Goal: Task Accomplishment & Management: Manage account settings

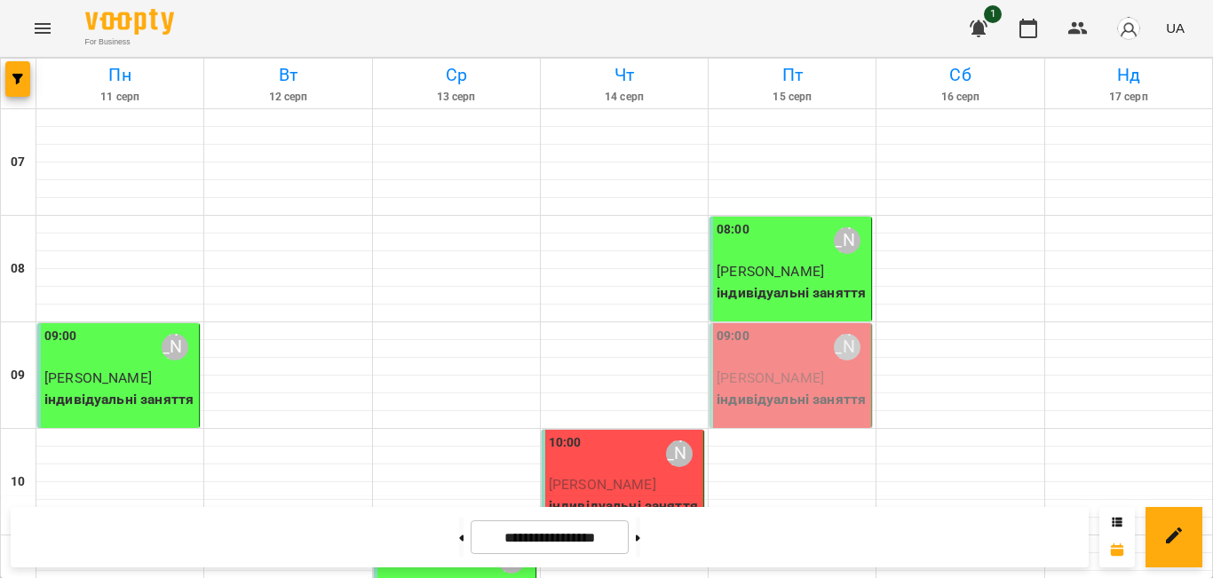
click at [755, 380] on span "[PERSON_NAME]" at bounding box center [769, 377] width 107 height 17
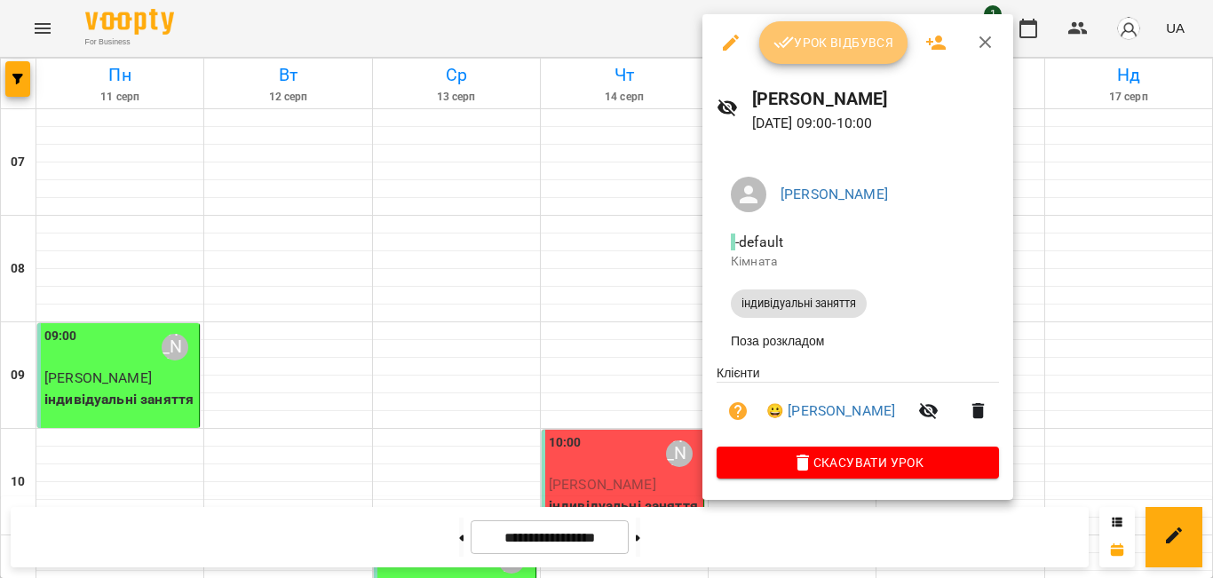
click at [804, 37] on span "Урок відбувся" at bounding box center [833, 42] width 121 height 21
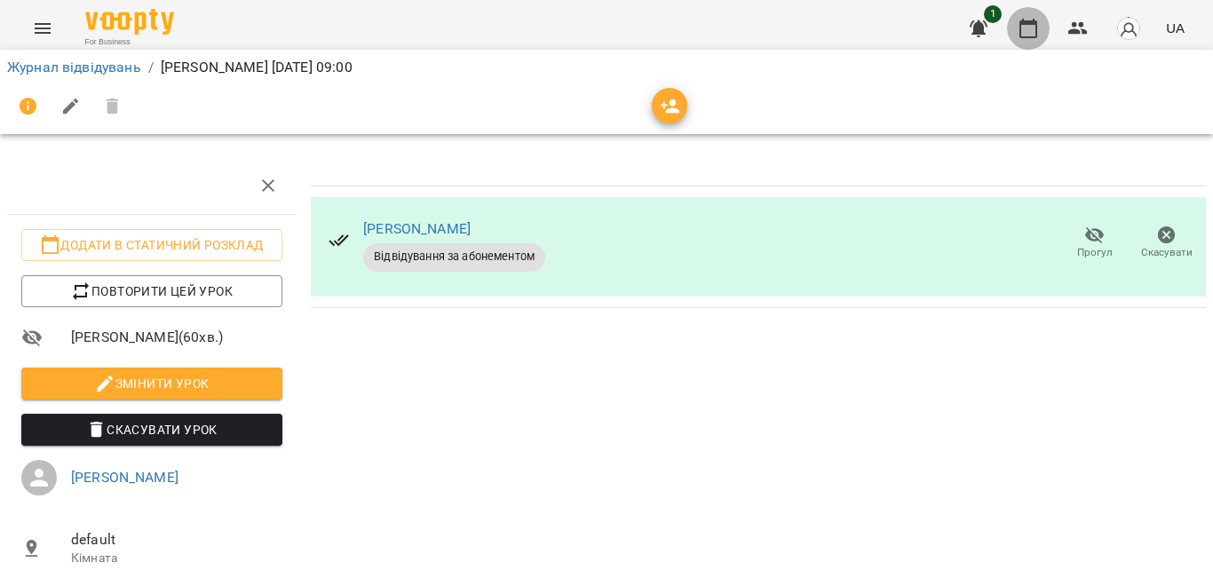
click at [1034, 33] on icon "button" at bounding box center [1027, 28] width 21 height 21
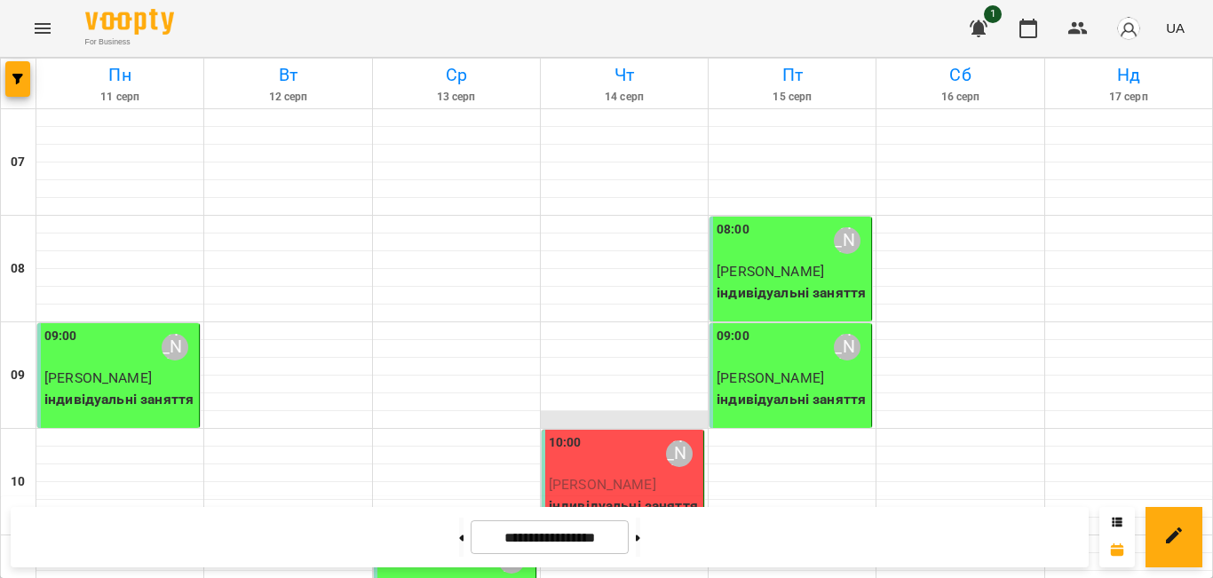
scroll to position [487, 0]
click at [459, 534] on button at bounding box center [461, 537] width 4 height 39
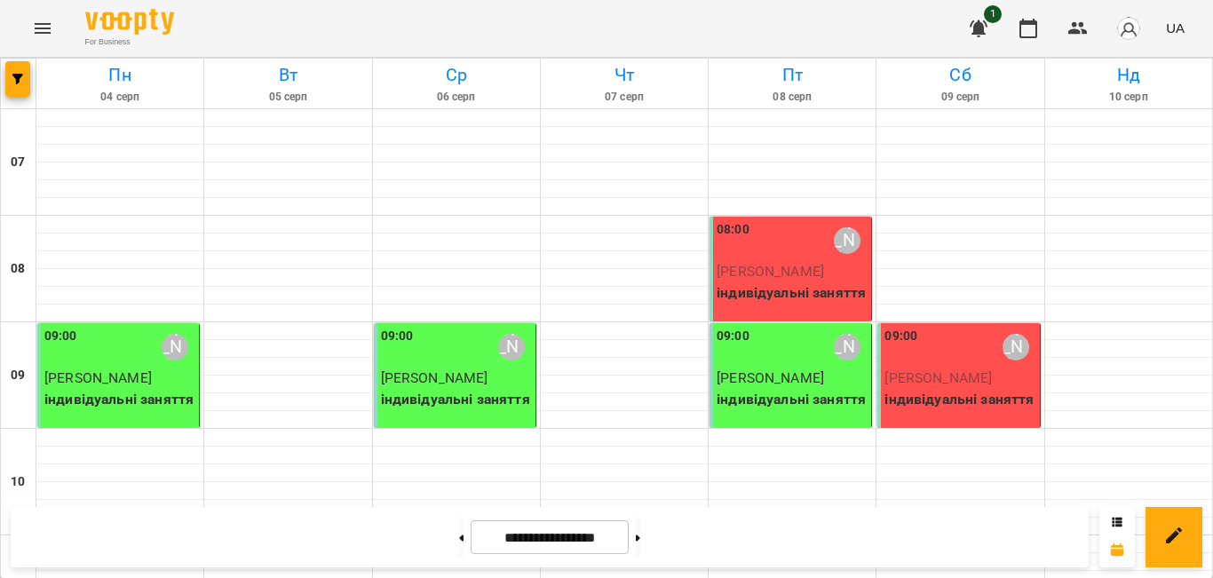
scroll to position [0, 0]
click at [459, 532] on button at bounding box center [461, 537] width 4 height 39
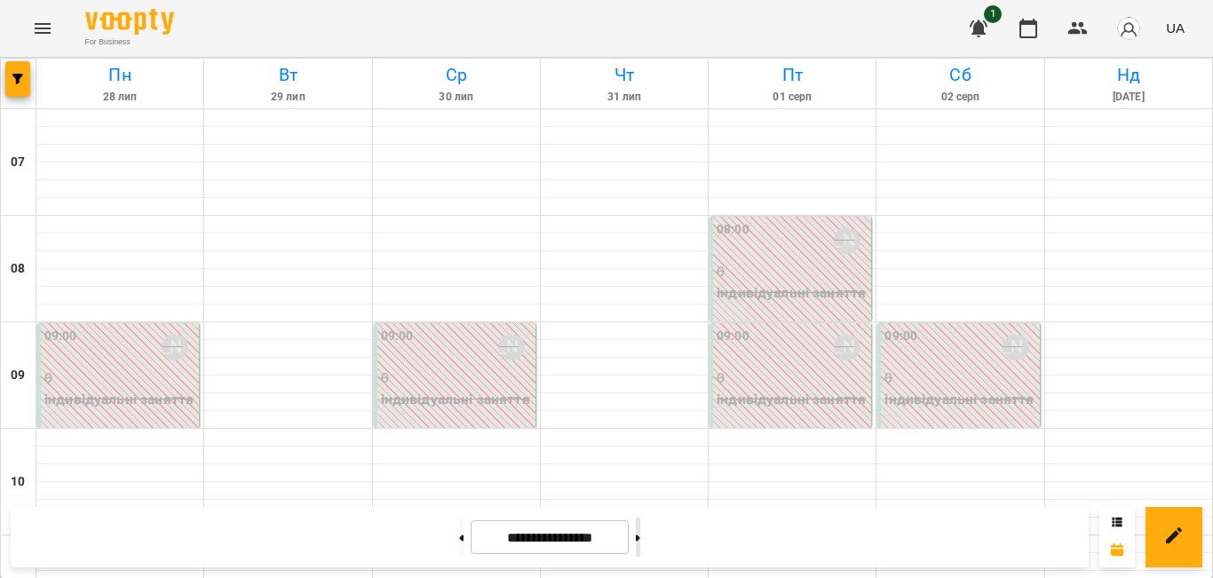
click at [640, 524] on button at bounding box center [638, 537] width 4 height 39
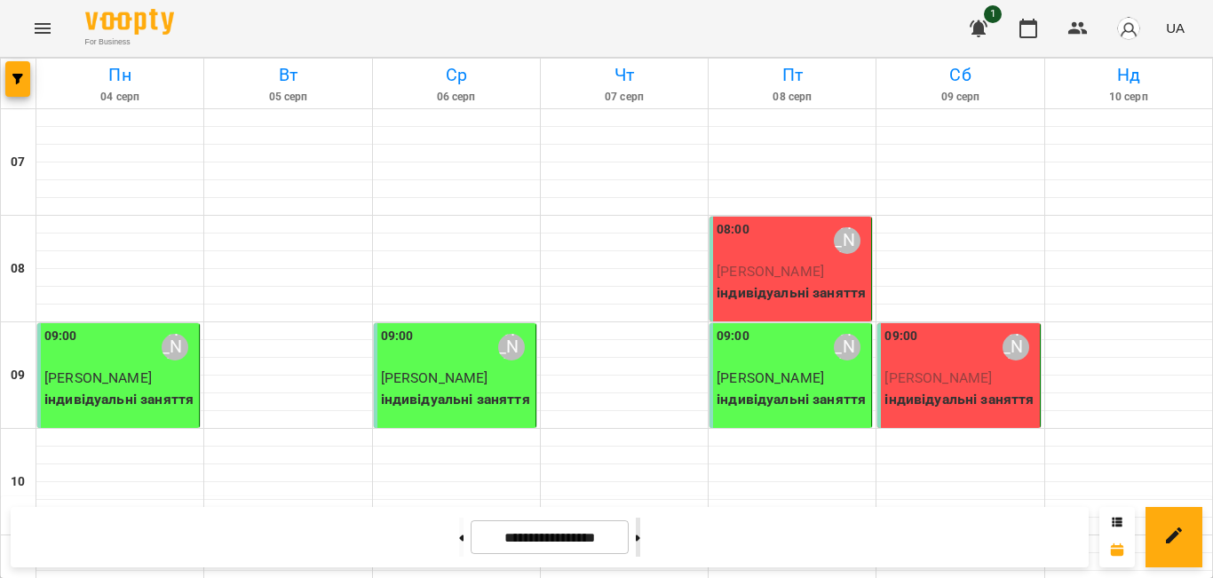
click at [640, 542] on button at bounding box center [638, 537] width 4 height 39
type input "**********"
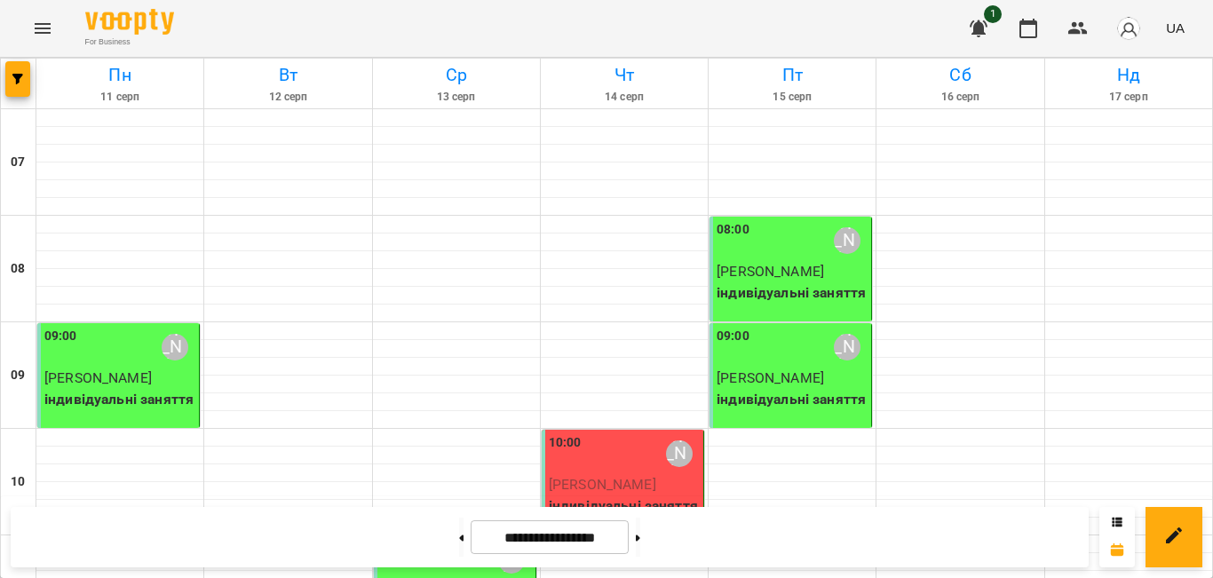
scroll to position [441, 0]
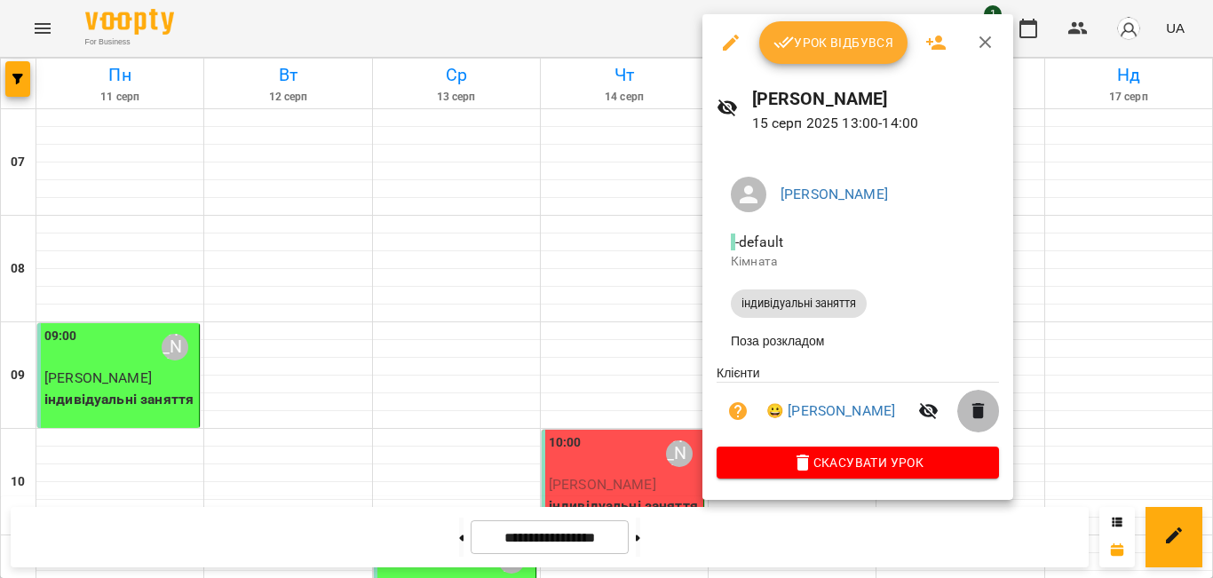
click at [989, 414] on icon "button" at bounding box center [978, 410] width 21 height 21
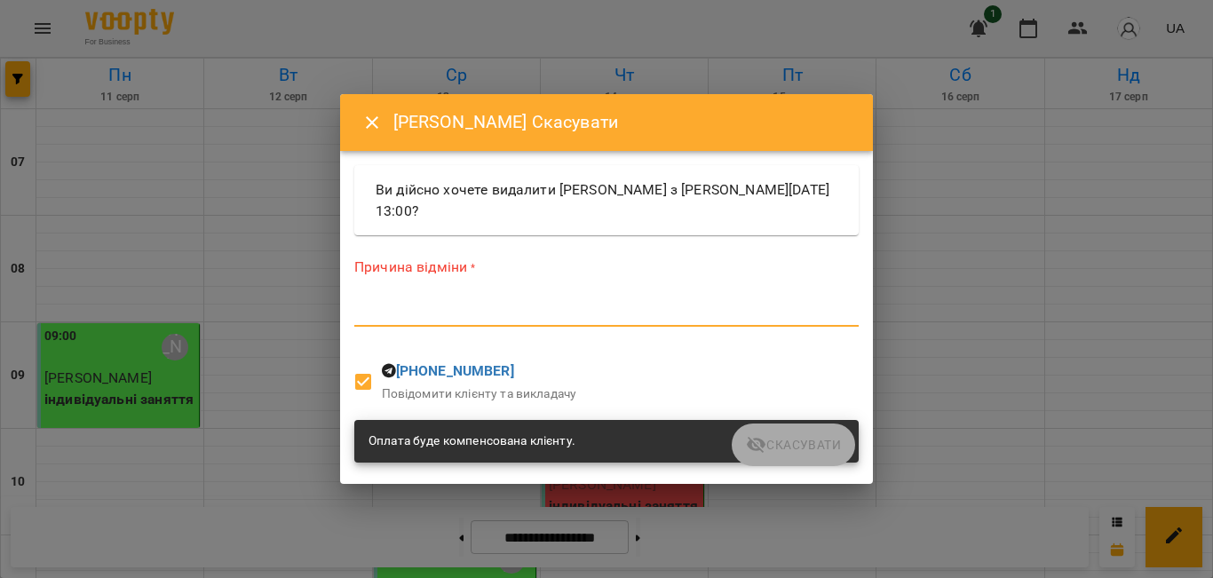
click at [488, 315] on textarea at bounding box center [606, 312] width 504 height 17
click at [449, 313] on textarea at bounding box center [606, 312] width 504 height 17
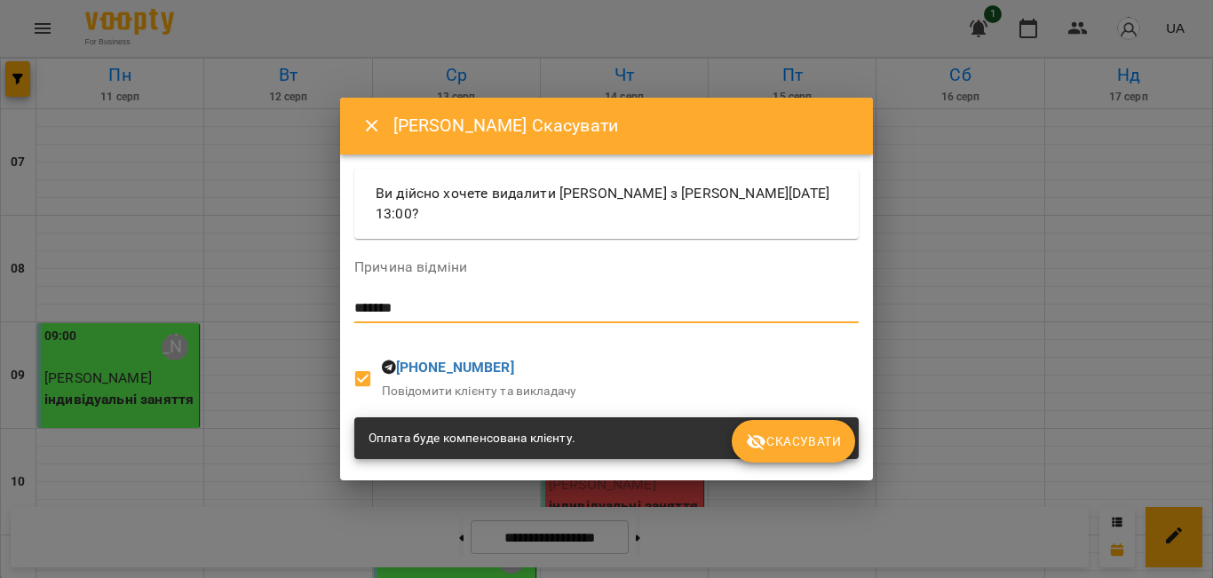
type textarea "*******"
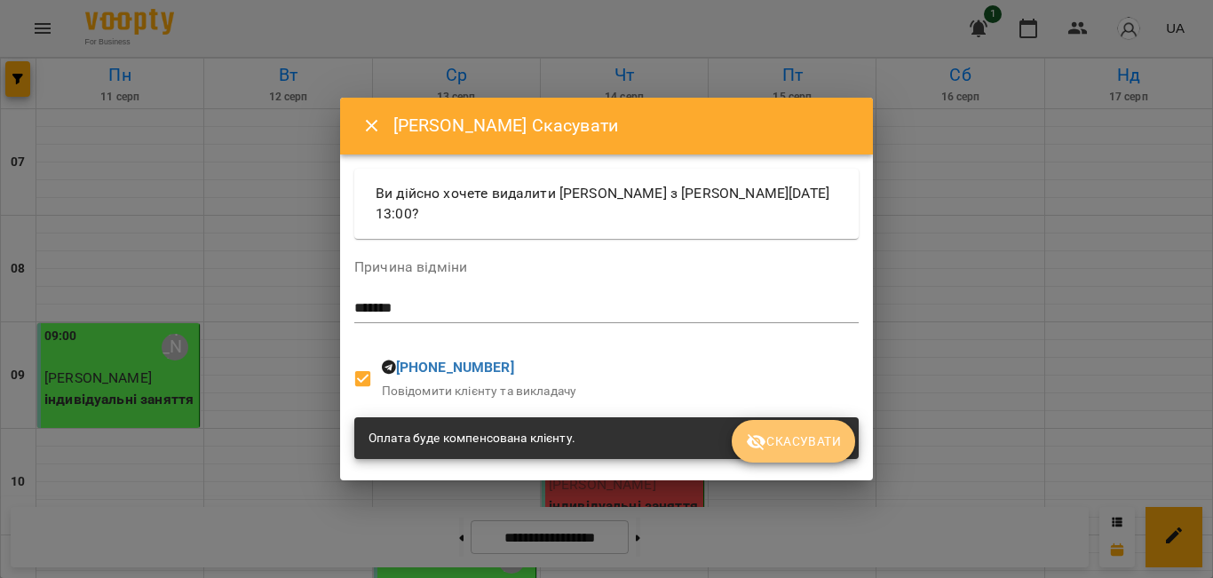
click at [799, 452] on span "Скасувати" at bounding box center [793, 441] width 95 height 21
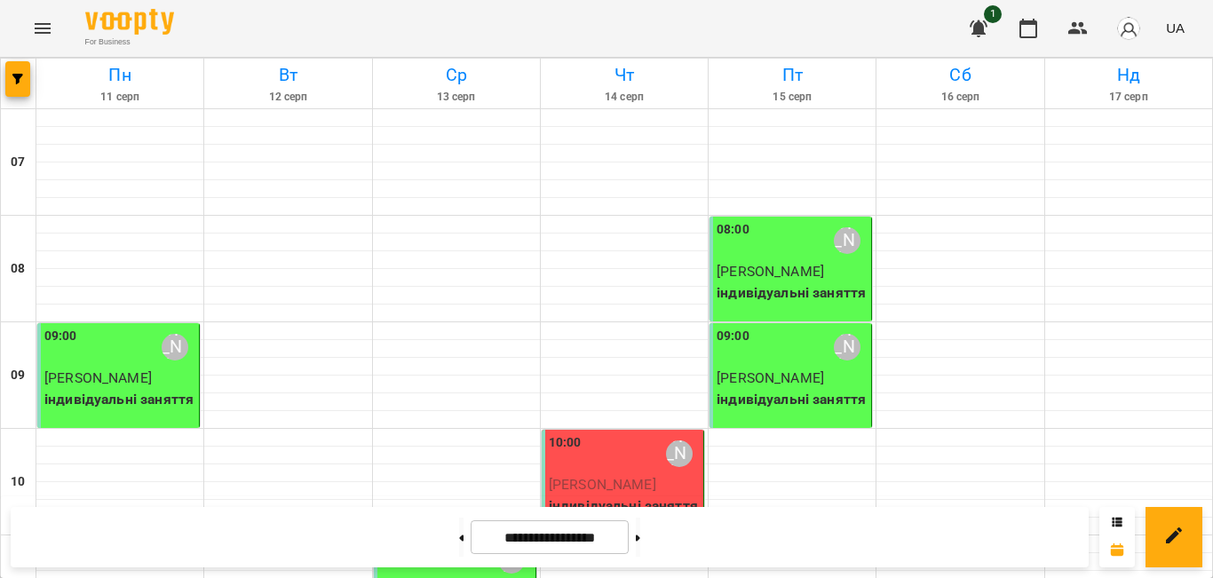
scroll to position [759, 0]
